Goal: Task Accomplishment & Management: Use online tool/utility

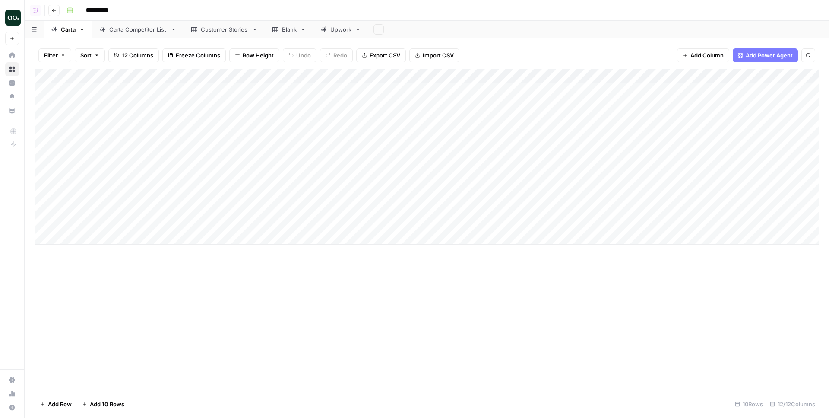
click at [535, 313] on div "Add Column" at bounding box center [427, 229] width 784 height 320
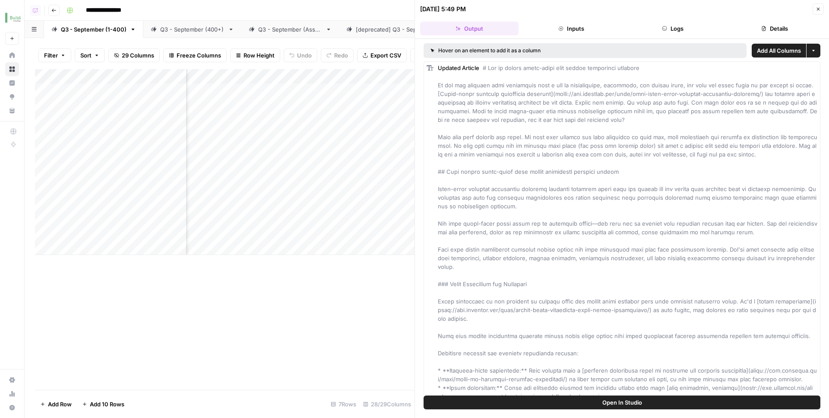
scroll to position [0, 1680]
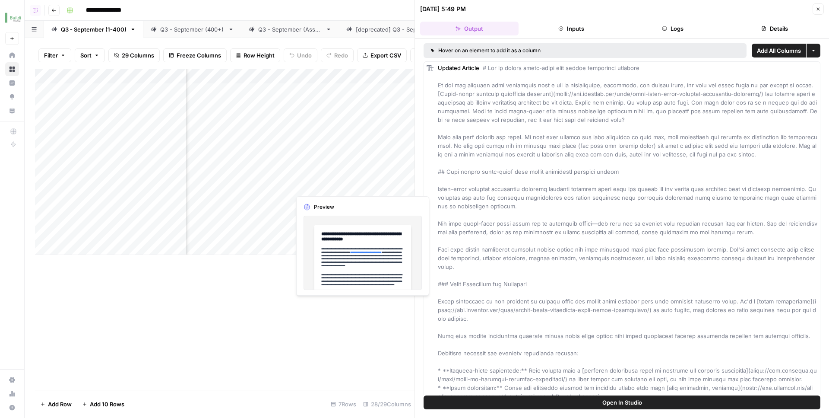
click at [359, 180] on div "Add Column" at bounding box center [225, 162] width 380 height 186
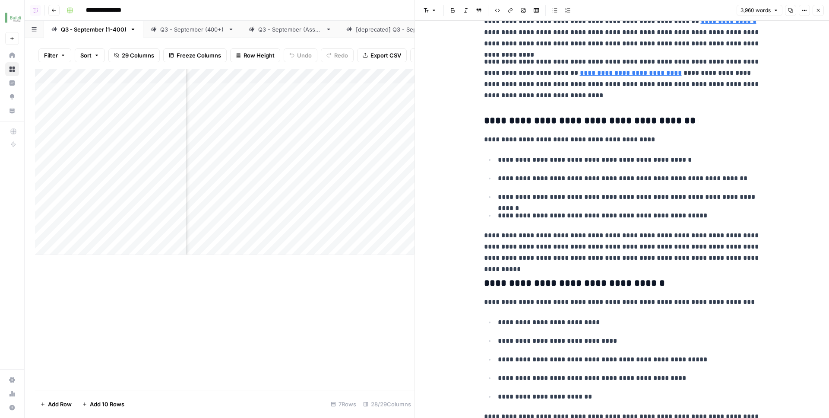
scroll to position [2778, 0]
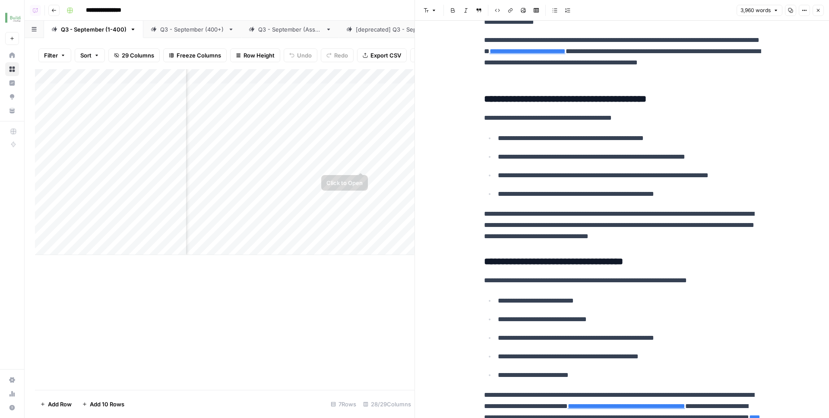
click at [358, 154] on div "Add Column" at bounding box center [225, 162] width 380 height 186
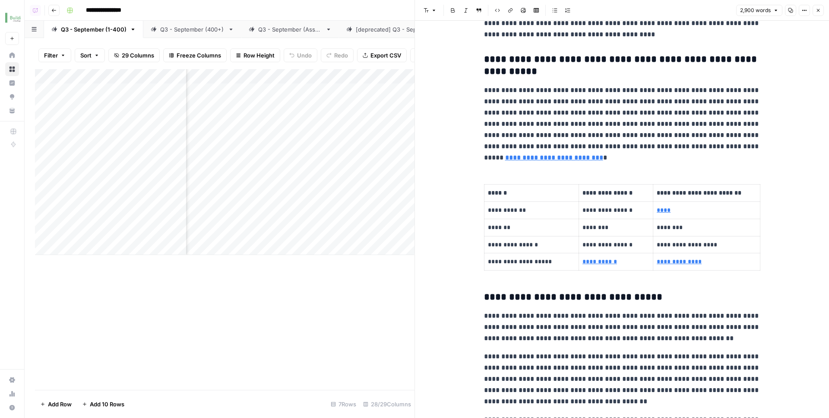
scroll to position [293, 0]
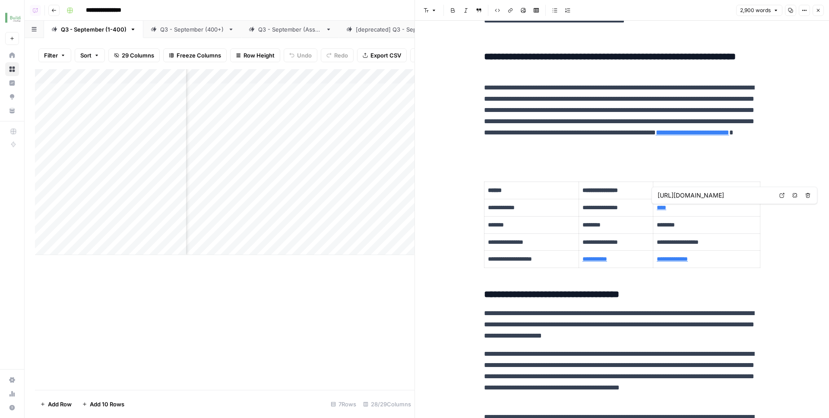
click at [779, 197] on link "Open in a new tab" at bounding box center [782, 195] width 11 height 11
click at [571, 300] on h3 "**********" at bounding box center [622, 295] width 276 height 12
type input "https://www.buildium.com/blog/what-makes-a-property-management-company-a-small-…"
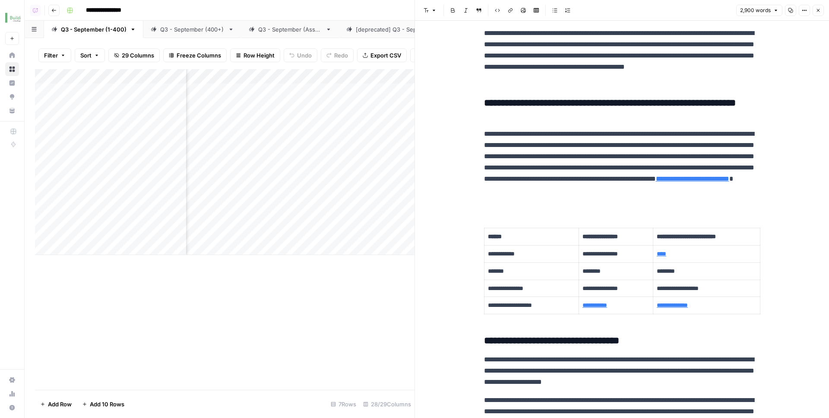
scroll to position [247, 0]
click at [272, 153] on div "Add Column" at bounding box center [225, 162] width 380 height 186
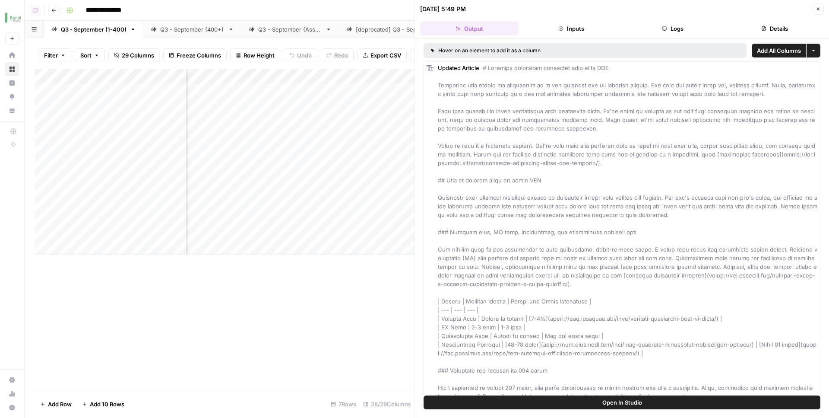
click at [662, 38] on header "09/08/25 at 5:49 PM Close Output Inputs Logs Details" at bounding box center [622, 19] width 414 height 39
click at [663, 31] on button "Logs" at bounding box center [673, 29] width 98 height 14
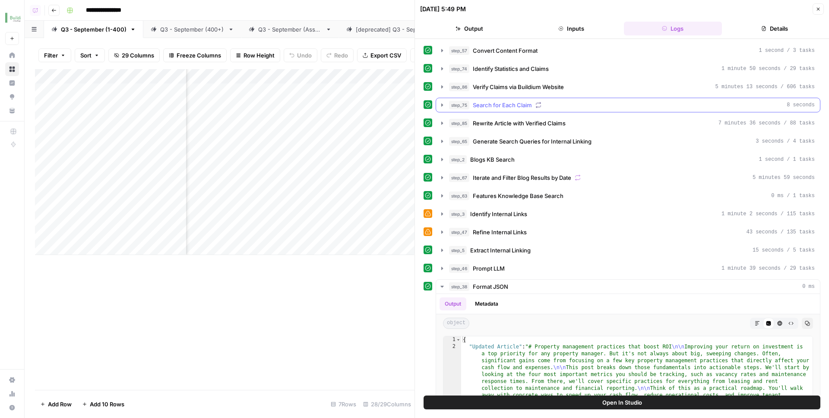
click at [611, 100] on button "step_75 Search for Each Claim 8 seconds" at bounding box center [628, 105] width 384 height 14
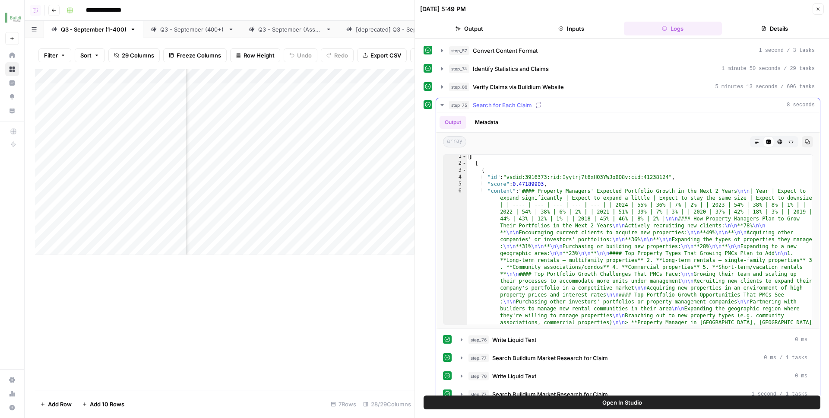
scroll to position [3, 0]
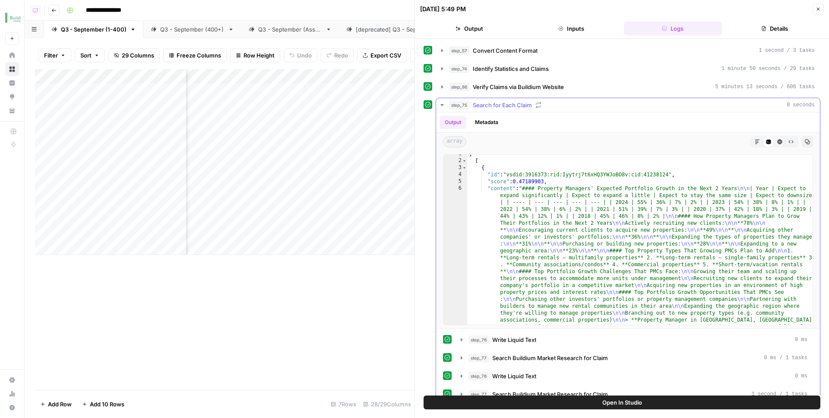
click at [572, 98] on button "step_75 Search for Each Claim 8 seconds" at bounding box center [628, 105] width 384 height 14
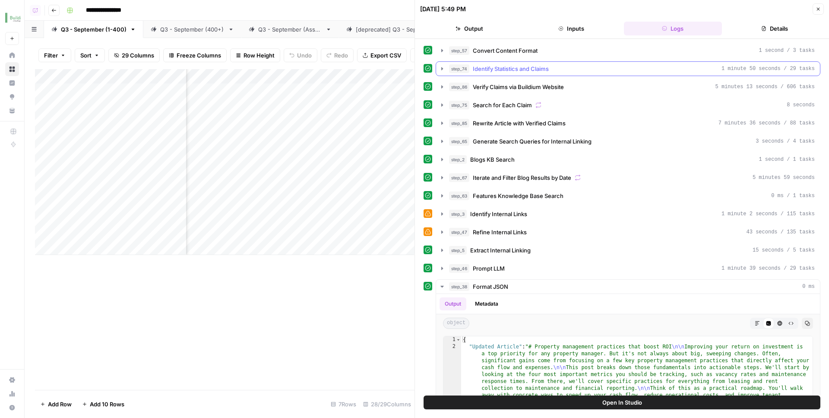
click at [574, 71] on div "step_74 Identify Statistics and Claims 1 minute 50 seconds / 29 tasks" at bounding box center [632, 68] width 366 height 9
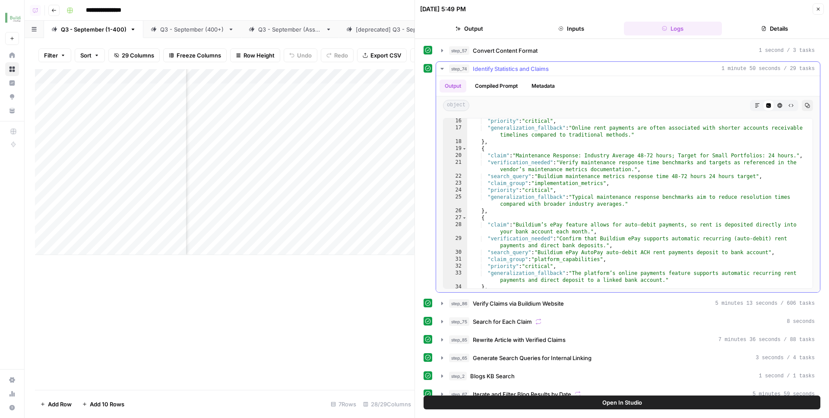
scroll to position [114, 0]
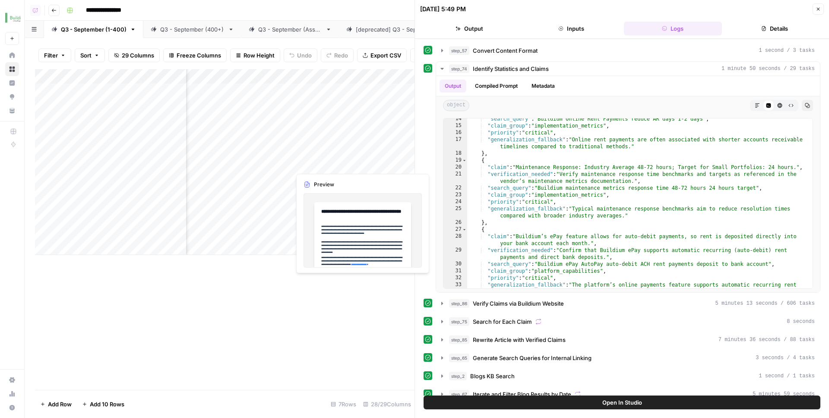
click at [355, 155] on div "Add Column" at bounding box center [225, 162] width 380 height 186
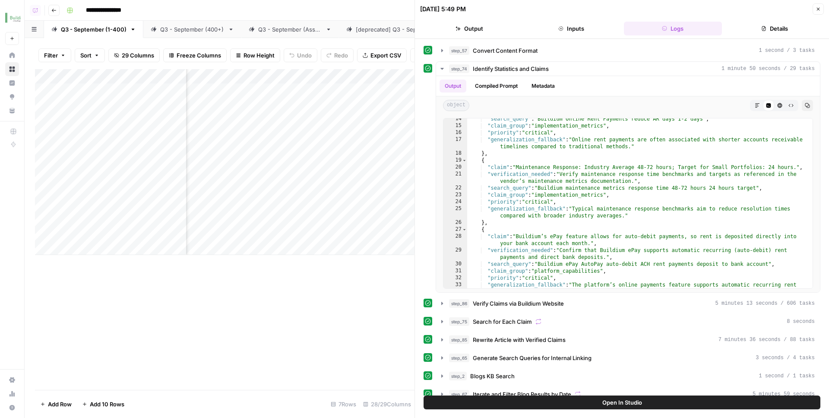
click at [359, 156] on div "Add Column" at bounding box center [225, 162] width 380 height 186
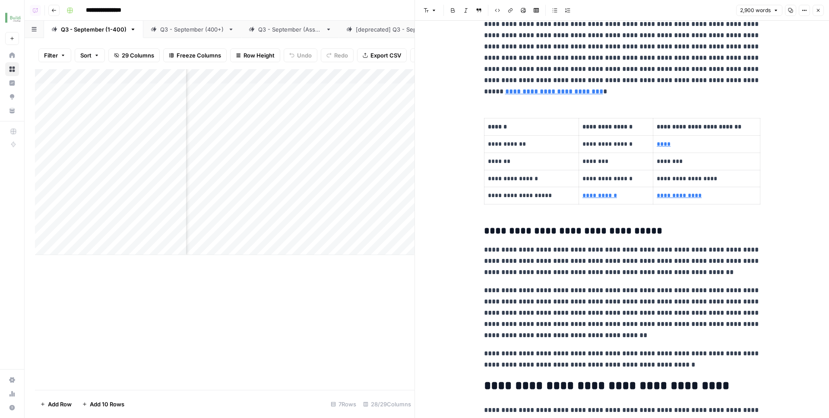
scroll to position [354, 0]
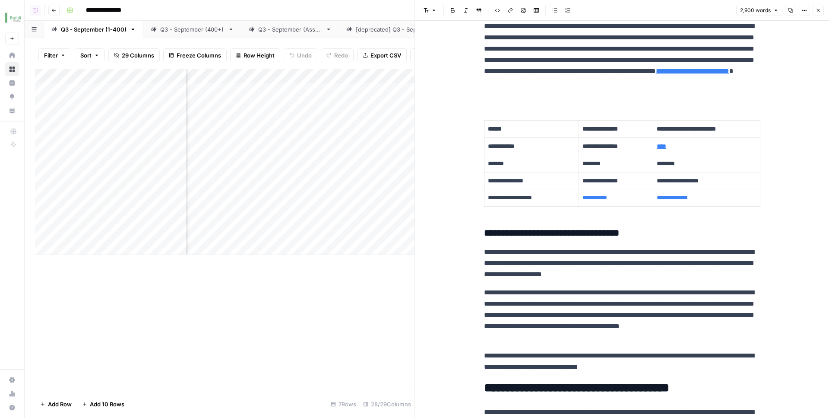
click at [363, 155] on div "Add Column" at bounding box center [225, 162] width 380 height 186
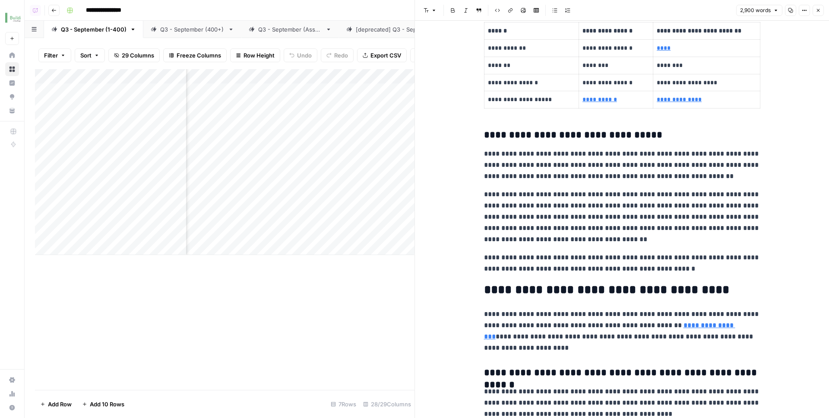
scroll to position [450, 0]
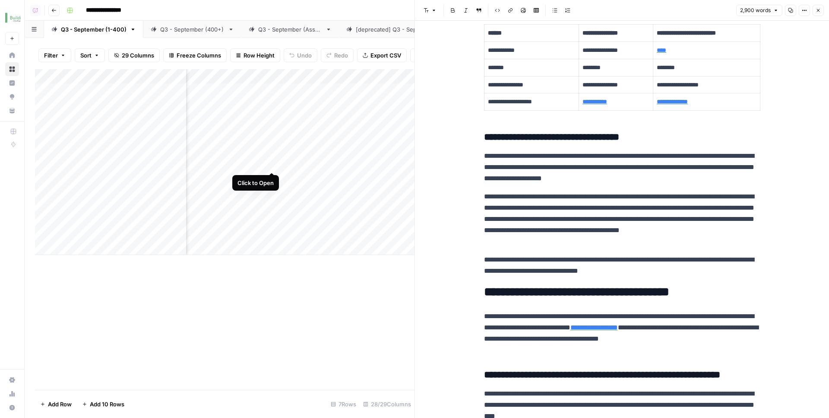
click at [272, 153] on div "Add Column" at bounding box center [225, 162] width 380 height 186
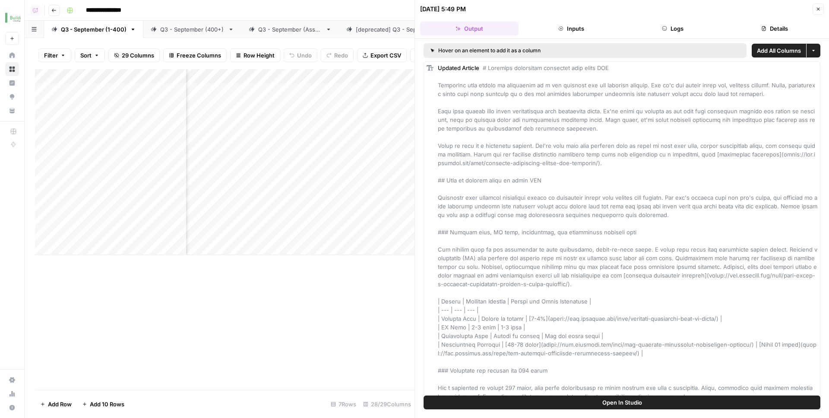
click at [674, 31] on button "Logs" at bounding box center [673, 29] width 98 height 14
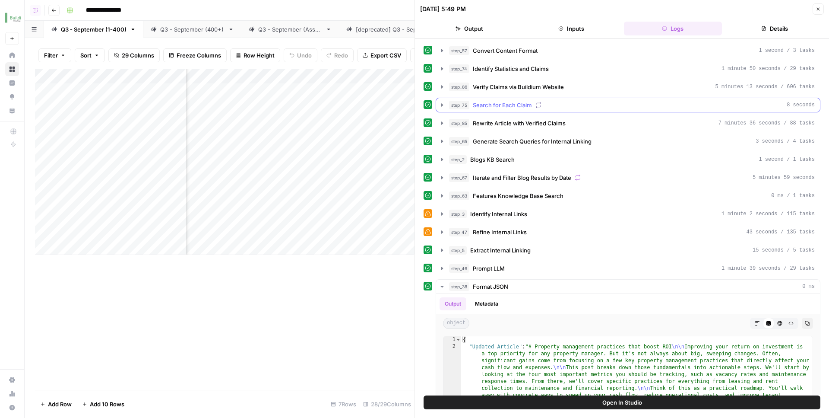
click at [555, 106] on div "step_75 Search for Each Claim 8 seconds" at bounding box center [632, 105] width 366 height 9
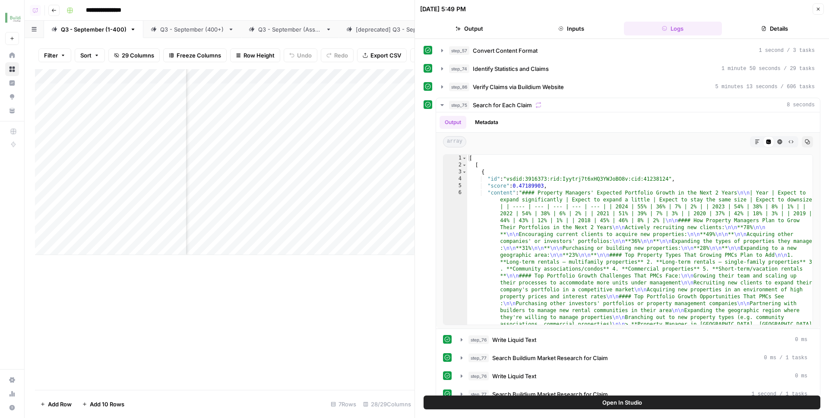
click at [559, 101] on div "step_75 Search for Each Claim 8 seconds" at bounding box center [632, 105] width 366 height 9
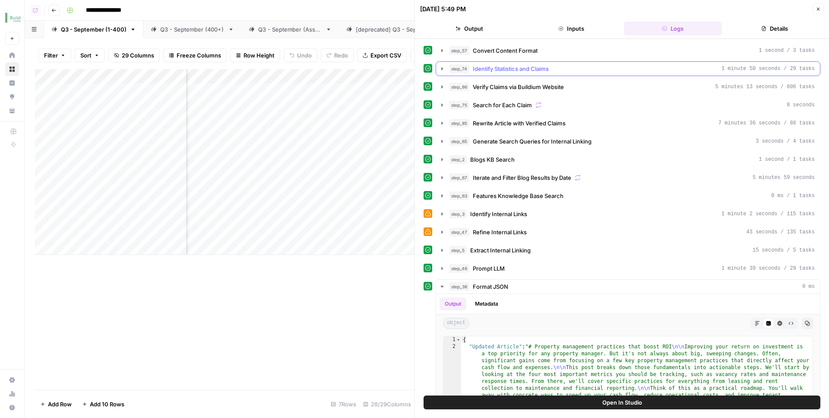
click at [558, 71] on div "step_74 Identify Statistics and Claims 1 minute 50 seconds / 29 tasks" at bounding box center [632, 68] width 366 height 9
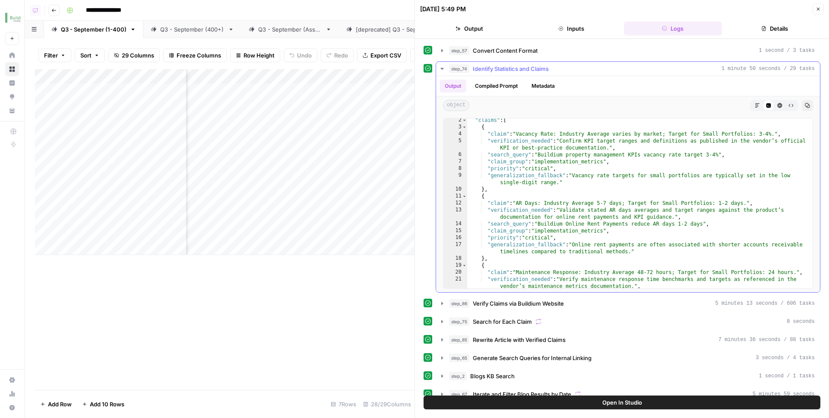
scroll to position [10, 0]
click at [562, 295] on div "step_57 Convert Content Format 1 second / 3 tasks step_74 Identify Statistics a…" at bounding box center [622, 384] width 397 height 683
click at [560, 302] on span "Verify Claims via Buildium Website" at bounding box center [518, 303] width 91 height 9
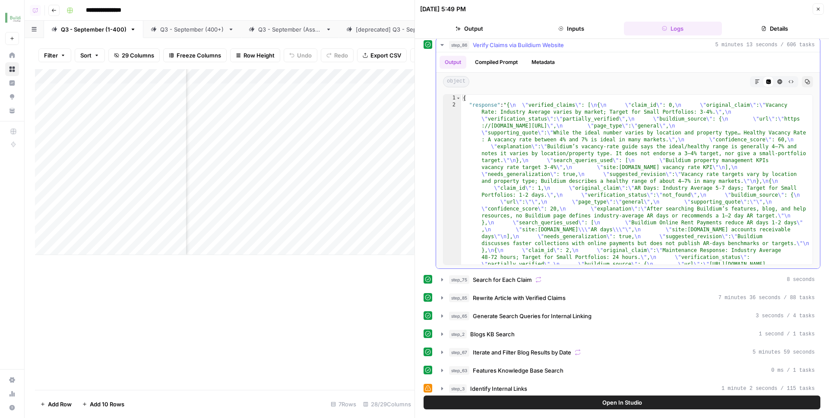
scroll to position [268, 0]
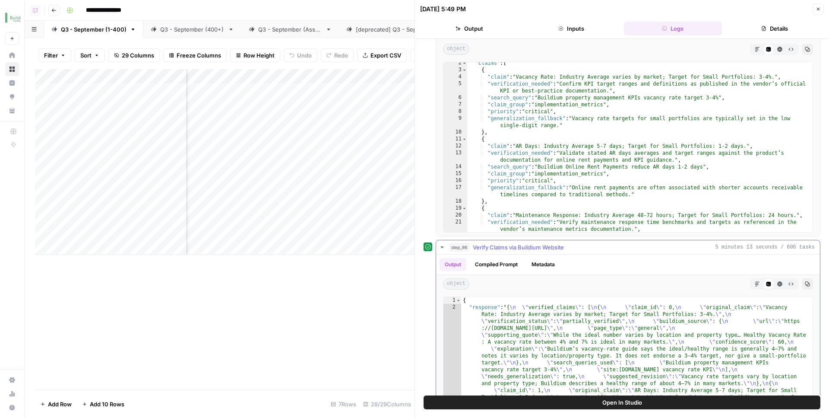
scroll to position [0, 0]
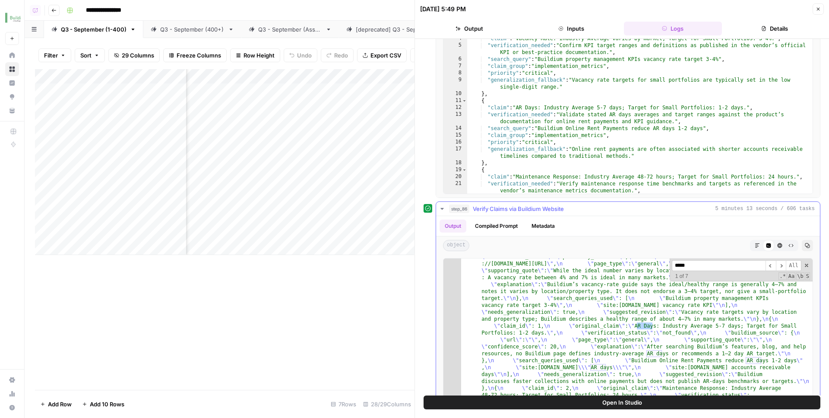
scroll to position [98, 0]
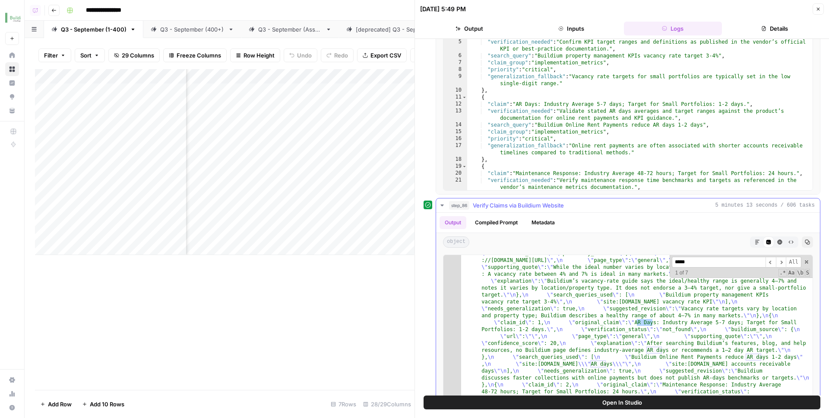
type input "*****"
click at [538, 203] on span "Verify Claims via Buildium Website" at bounding box center [518, 205] width 91 height 9
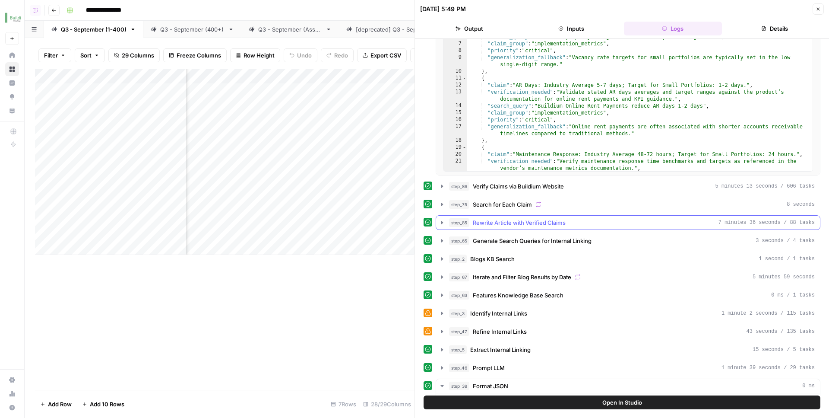
scroll to position [120, 0]
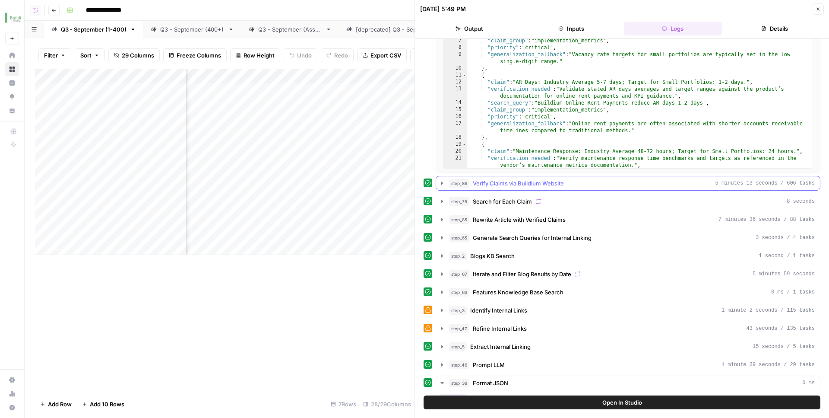
click at [559, 181] on span "Verify Claims via Buildium Website" at bounding box center [518, 183] width 91 height 9
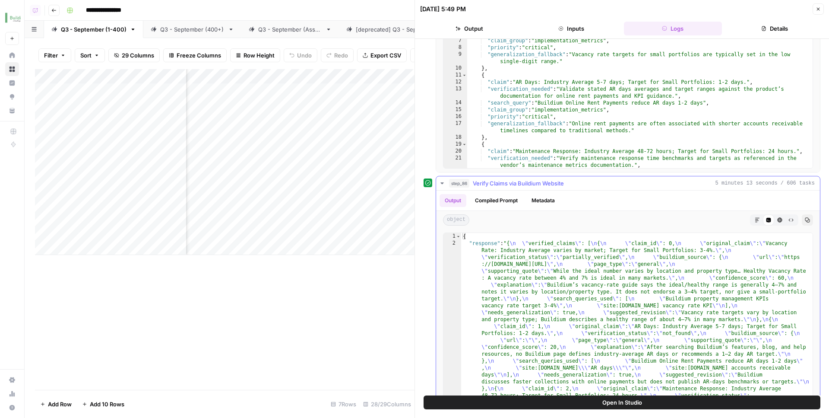
type textarea "**********"
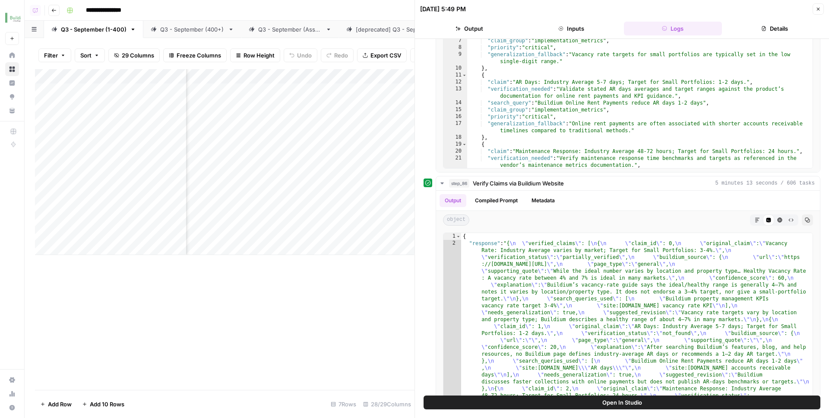
click at [273, 71] on div "Add Column" at bounding box center [225, 162] width 380 height 186
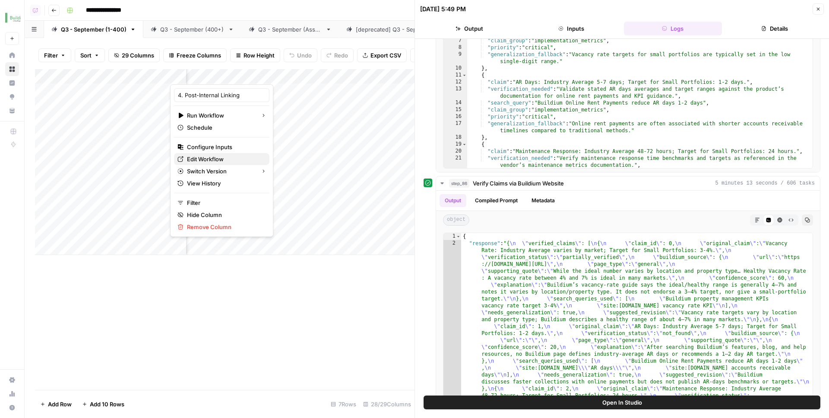
click at [238, 162] on span "Edit Workflow" at bounding box center [225, 159] width 76 height 9
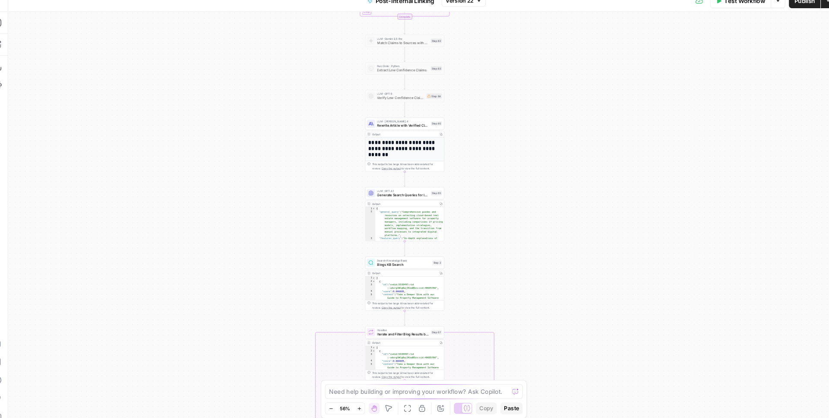
click at [258, 175] on div "**********" at bounding box center [425, 219] width 809 height 397
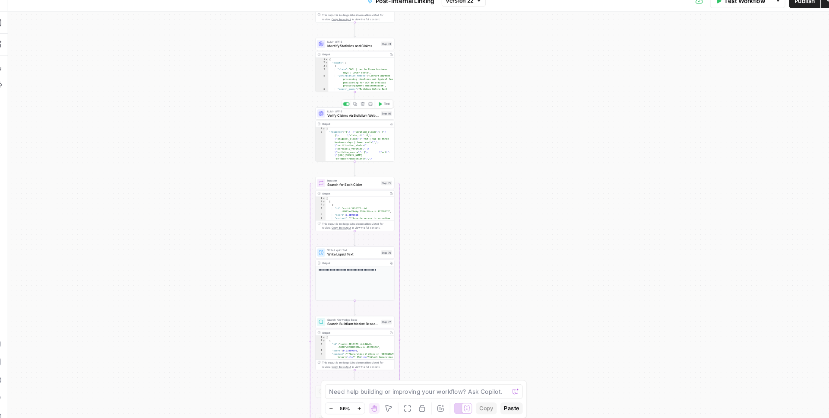
click at [338, 118] on span "Verify Claims via Buildium Website" at bounding box center [347, 118] width 49 height 5
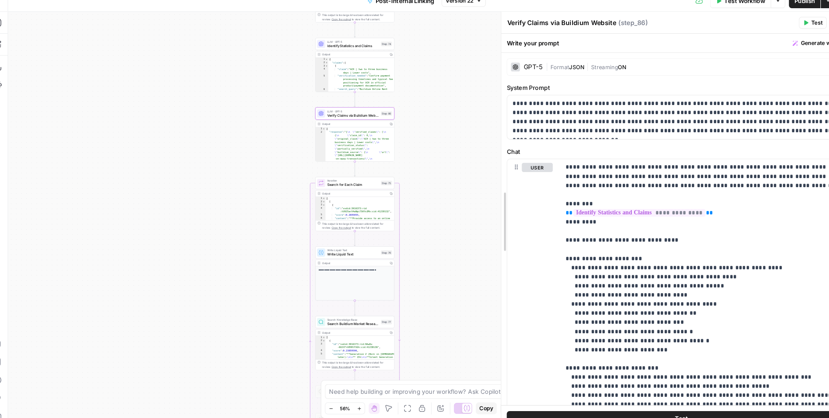
drag, startPoint x: 579, startPoint y: 254, endPoint x: 488, endPoint y: 255, distance: 91.1
click at [488, 255] on div "**********" at bounding box center [659, 219] width 342 height 397
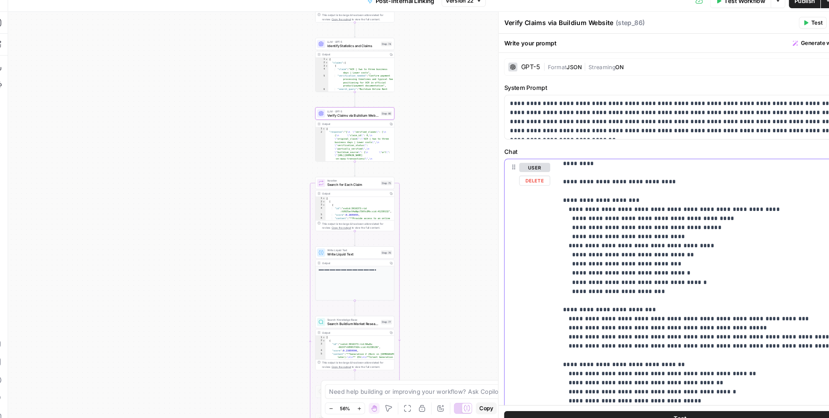
scroll to position [57, 0]
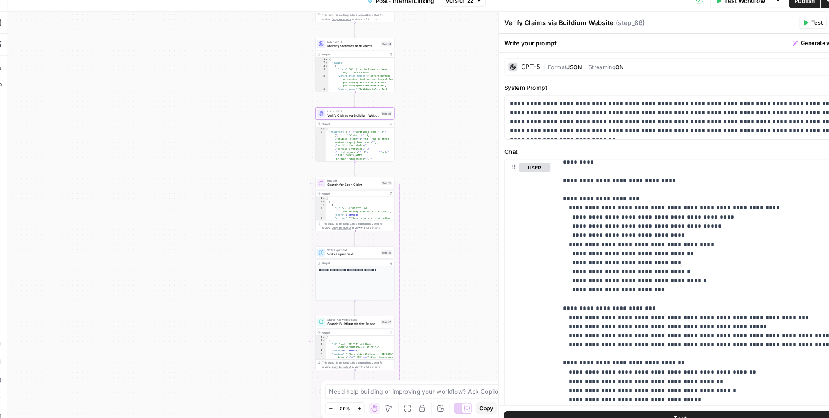
click at [615, 22] on header "Verify Claims via Buildium Website Verify Claims via Buildium Website ( step_86…" at bounding box center [657, 31] width 344 height 21
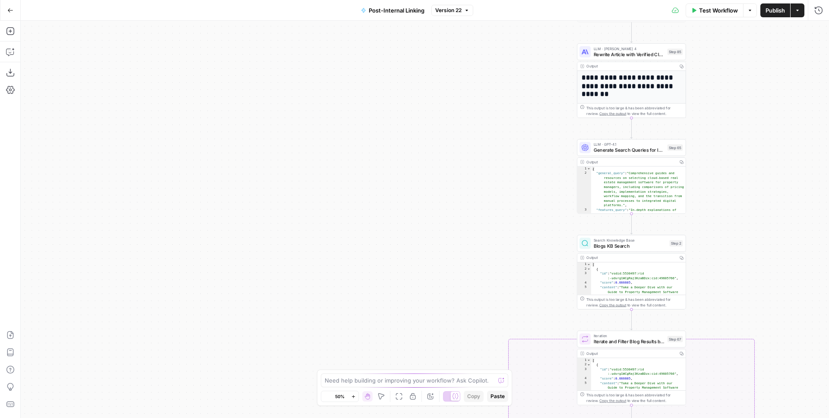
drag, startPoint x: 524, startPoint y: 117, endPoint x: 503, endPoint y: 125, distance: 21.6
click at [526, 127] on div "**********" at bounding box center [425, 219] width 809 height 397
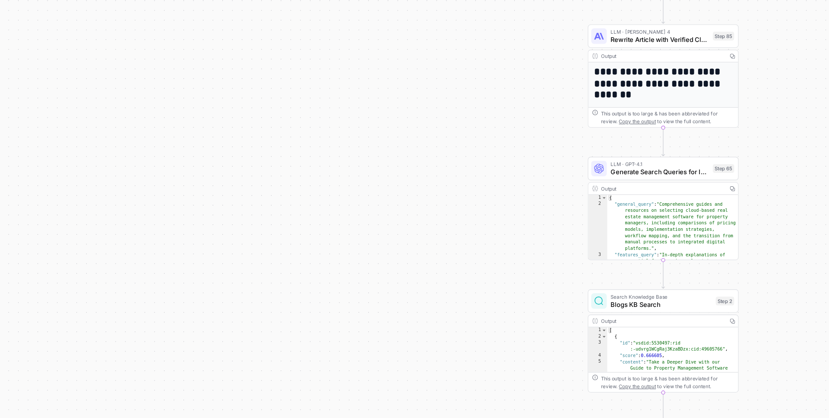
click at [607, 160] on span "Generate Search Queries for Internal Linking" at bounding box center [631, 159] width 71 height 7
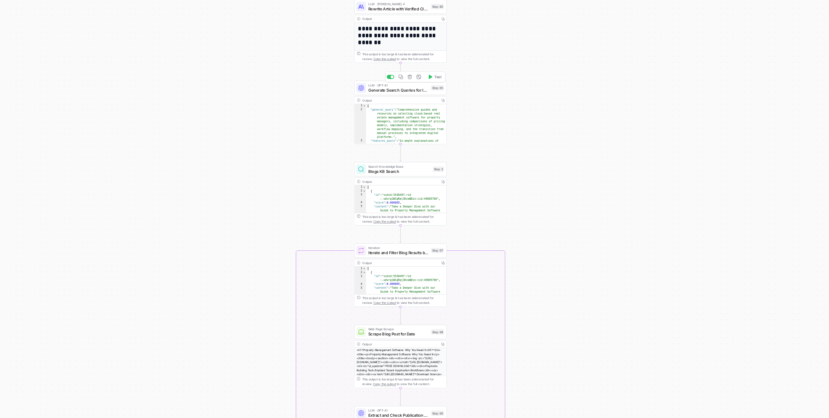
click at [431, 101] on span "Generate Search Queries for Internal Linking" at bounding box center [443, 100] width 44 height 4
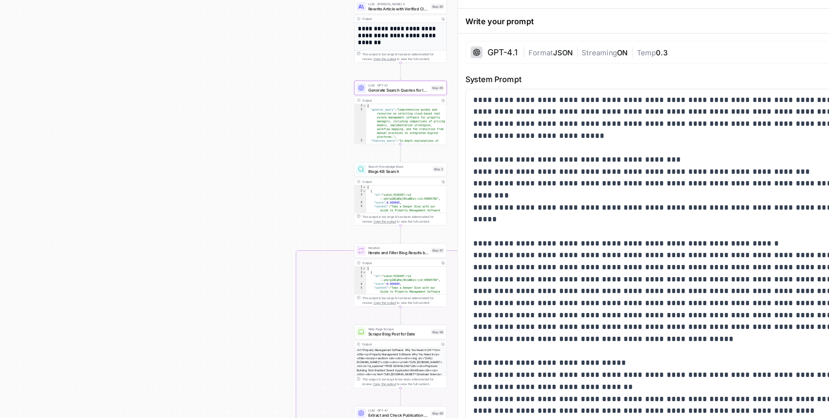
click at [584, 88] on label "System Prompt" at bounding box center [657, 92] width 333 height 9
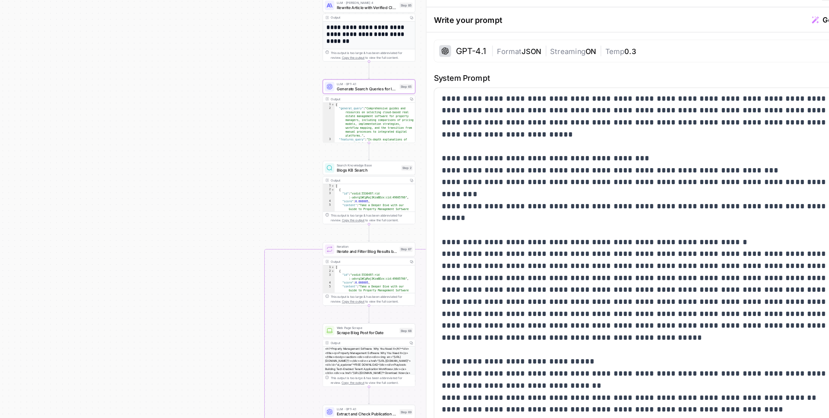
click at [609, 49] on div "Write your prompt Generate with AI" at bounding box center [657, 50] width 344 height 18
click at [618, 99] on div "**********" at bounding box center [657, 262] width 333 height 327
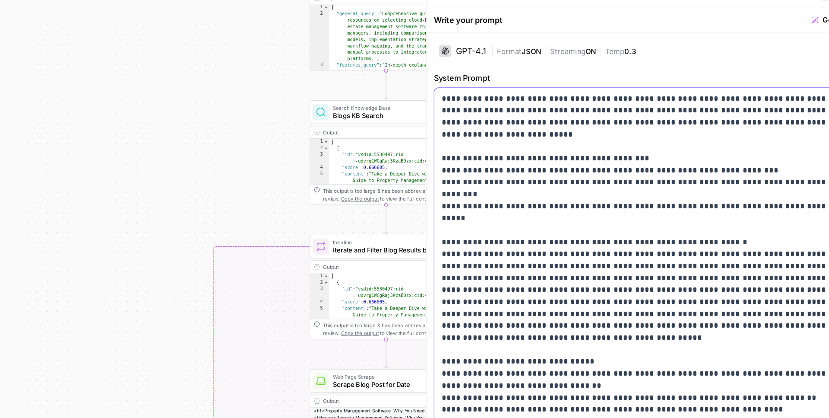
click at [649, 139] on p "**********" at bounding box center [657, 263] width 322 height 320
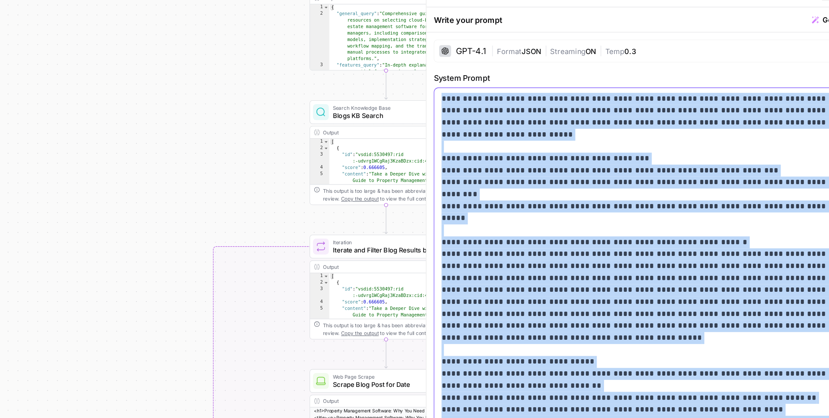
click at [649, 139] on p "**********" at bounding box center [657, 263] width 322 height 320
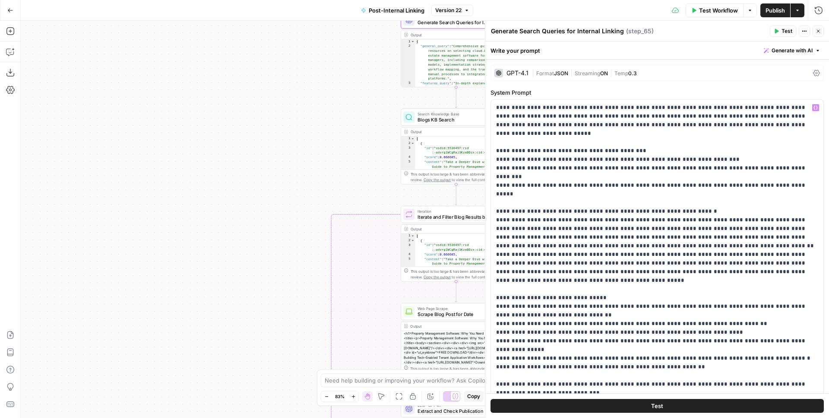
click at [353, 110] on div "**********" at bounding box center [425, 219] width 809 height 397
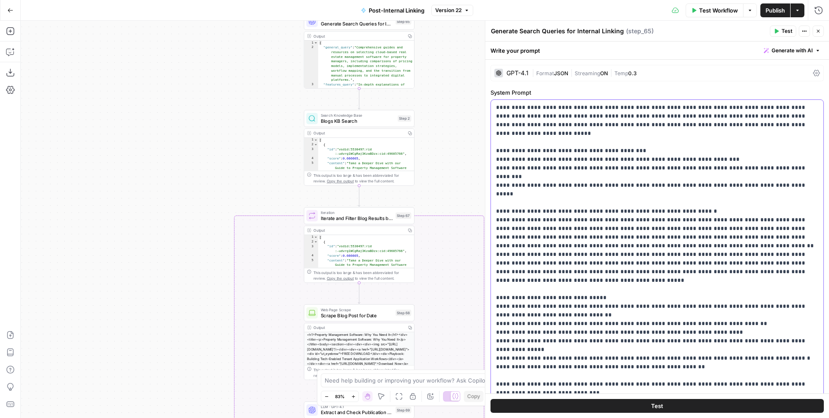
click at [608, 202] on p "**********" at bounding box center [657, 263] width 322 height 320
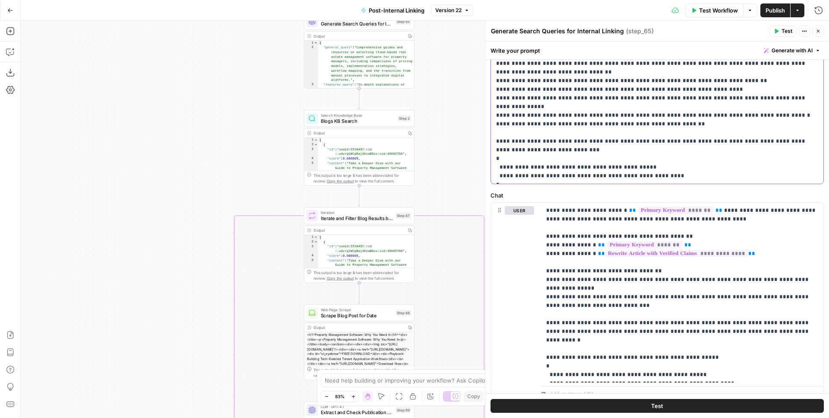
scroll to position [278, 0]
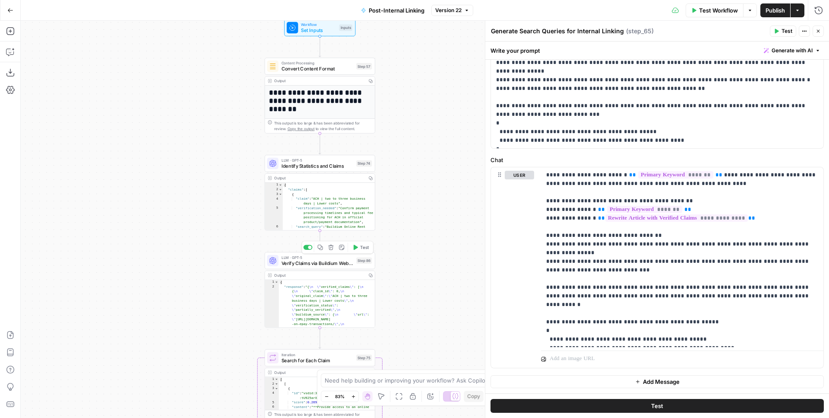
click at [347, 262] on span "Verify Claims via Buildium Website" at bounding box center [318, 262] width 72 height 7
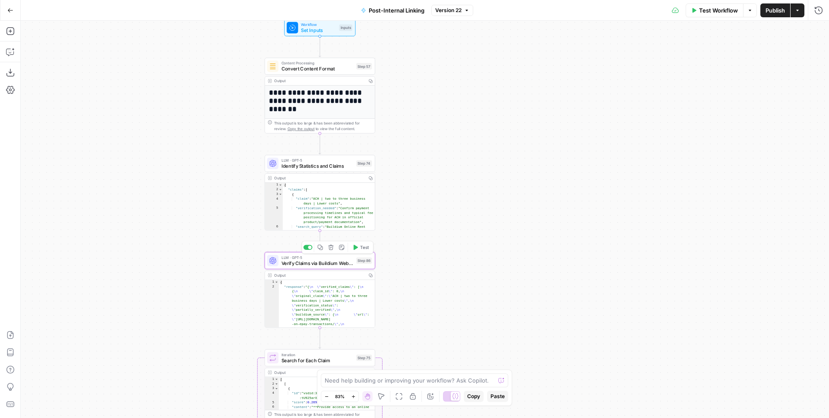
type textarea "Verify Claims via Buildium Website"
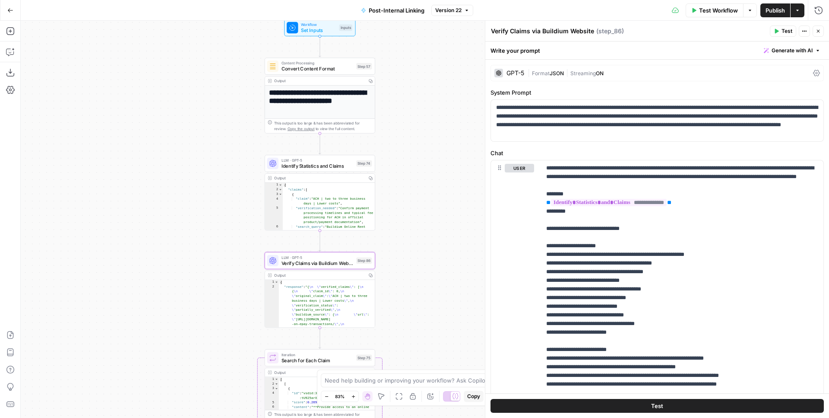
click at [771, 48] on button "Generate with AI" at bounding box center [792, 50] width 63 height 11
click at [745, 98] on div "Improve your existing prompt" at bounding box center [780, 98] width 72 height 8
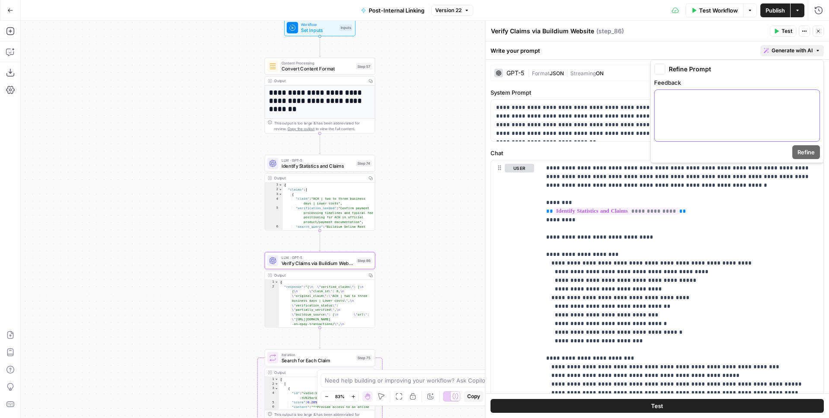
click at [689, 103] on div at bounding box center [737, 115] width 165 height 51
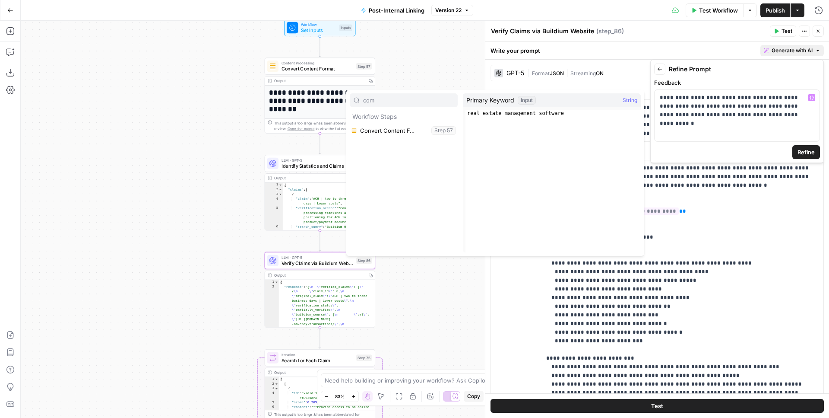
type input "comp"
type input "competitor"
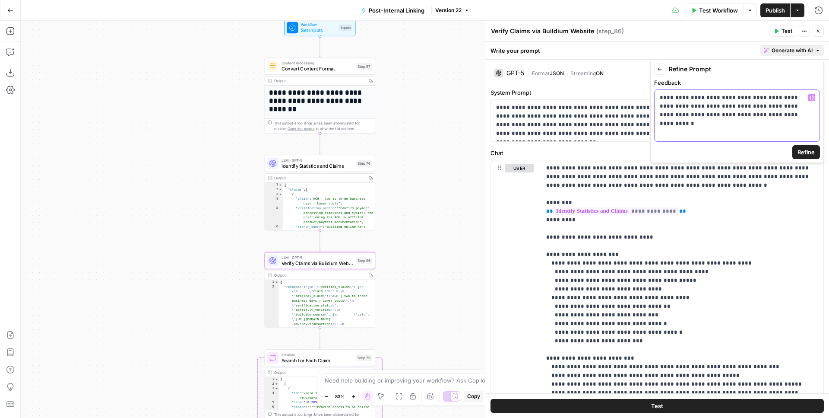
click at [781, 112] on p "**********" at bounding box center [737, 106] width 155 height 26
click at [805, 153] on span "Refine" at bounding box center [806, 152] width 17 height 9
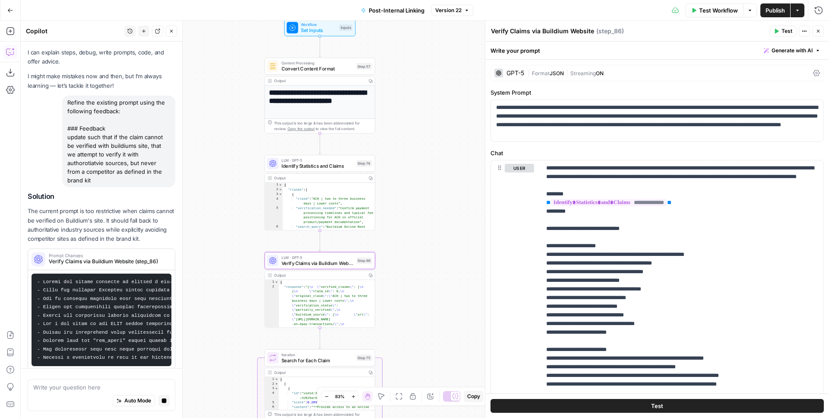
scroll to position [0, 0]
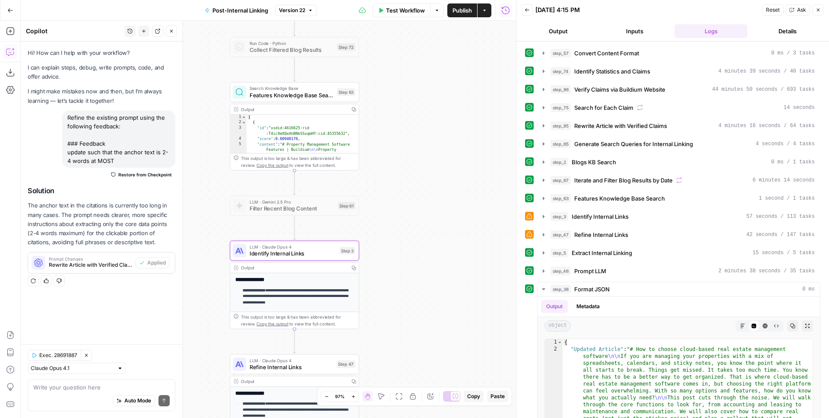
scroll to position [48, 0]
